Goal: Task Accomplishment & Management: Use online tool/utility

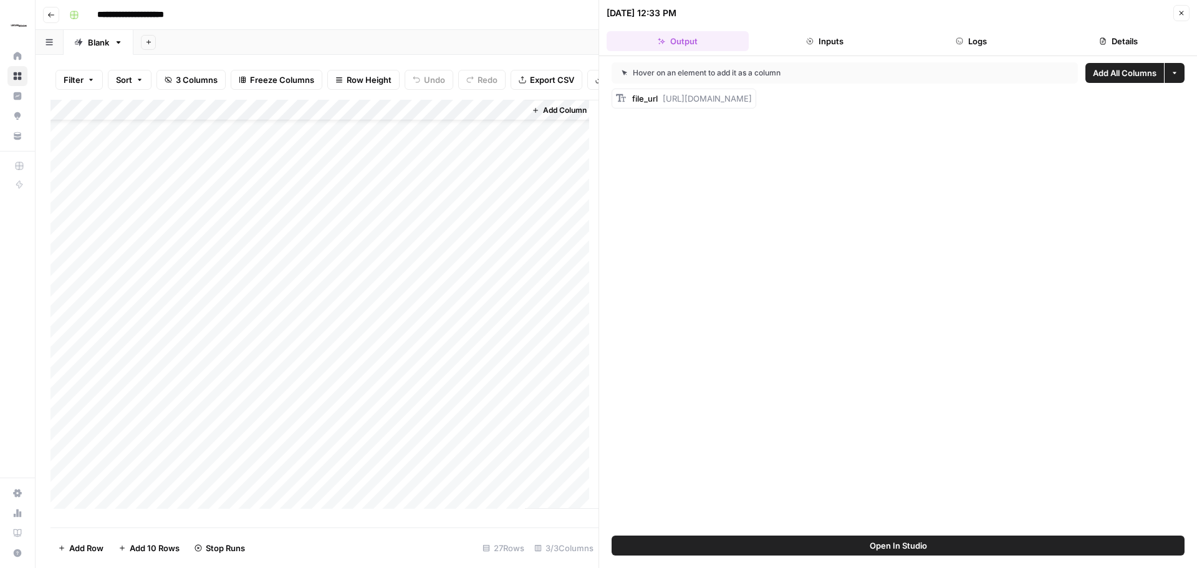
click at [334, 137] on div "Add Column" at bounding box center [324, 309] width 548 height 418
click at [1098, 357] on div "Hover on an element to add it as a column Add All Columns More options file_url…" at bounding box center [898, 295] width 598 height 479
